Goal: Information Seeking & Learning: Learn about a topic

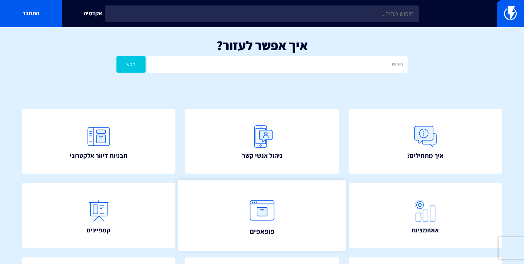
click at [250, 188] on link "פופאפים" at bounding box center [262, 215] width 169 height 71
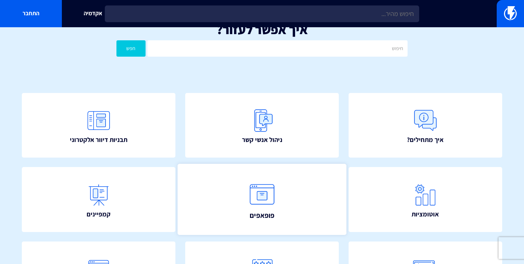
scroll to position [39, 0]
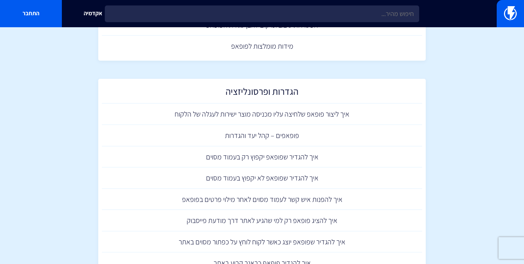
scroll to position [417, 0]
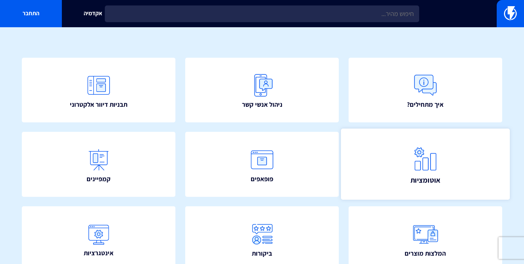
scroll to position [51, 0]
click at [435, 165] on img at bounding box center [425, 159] width 32 height 32
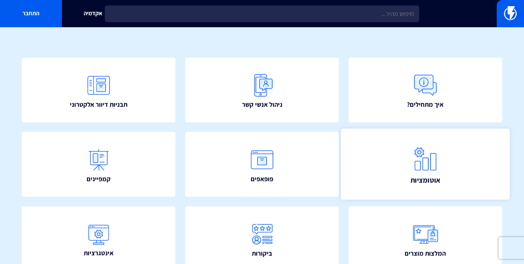
click at [435, 165] on img at bounding box center [425, 159] width 32 height 32
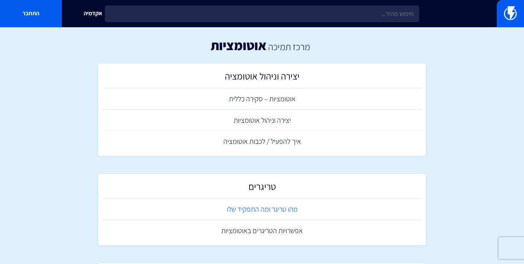
click at [239, 206] on link "מהו טריגר ומה התפקיד שלו" at bounding box center [262, 209] width 320 height 21
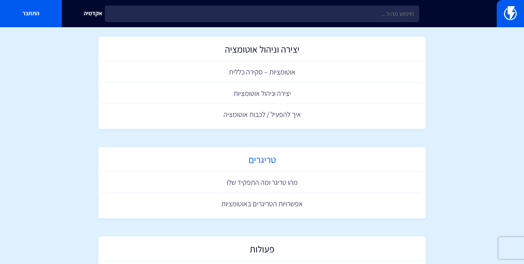
scroll to position [31, 0]
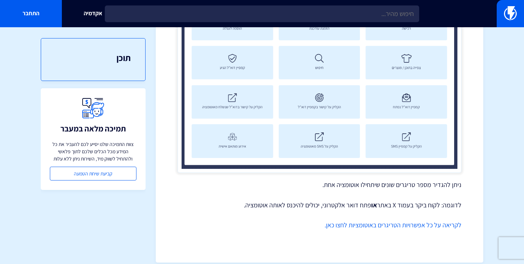
scroll to position [488, 0]
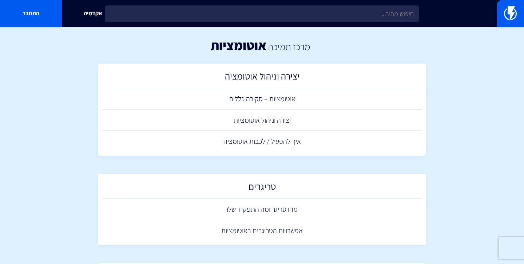
scroll to position [85, 0]
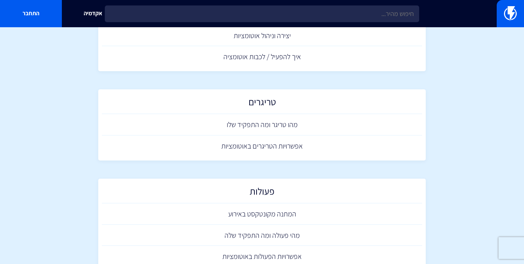
click at [262, 186] on h2 "פעולות" at bounding box center [261, 193] width 313 height 14
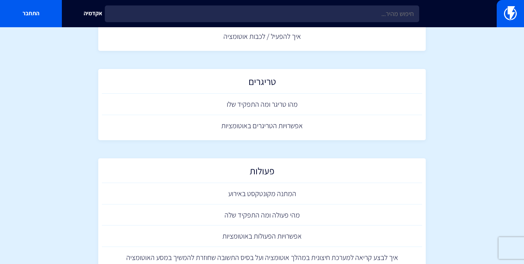
scroll to position [105, 0]
